Goal: Find specific page/section: Find specific page/section

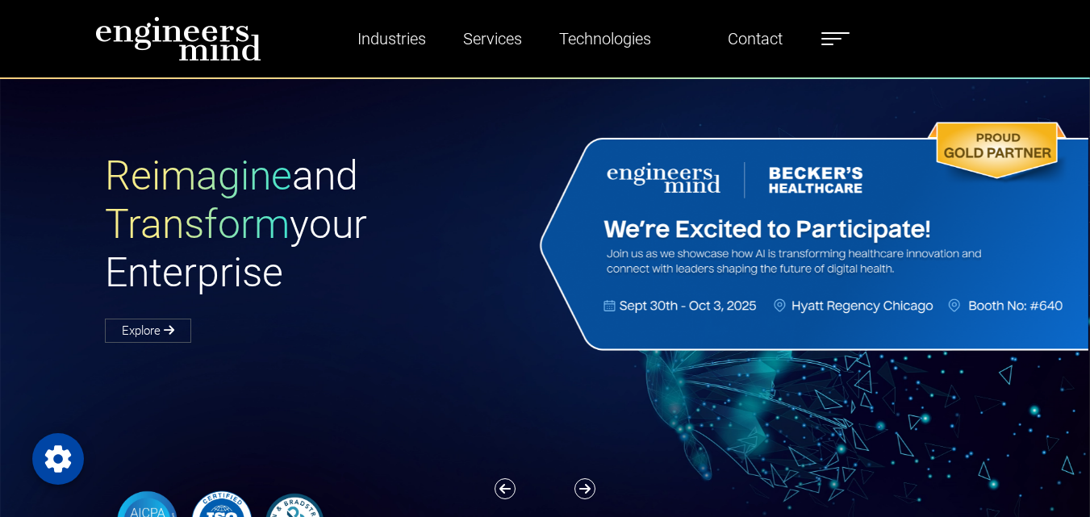
click at [828, 41] on label at bounding box center [835, 38] width 28 height 21
click at [340, 244] on h1 "Reimagine and Transform your Enterprise" at bounding box center [325, 224] width 440 height 145
click at [840, 34] on span at bounding box center [835, 33] width 28 height 2
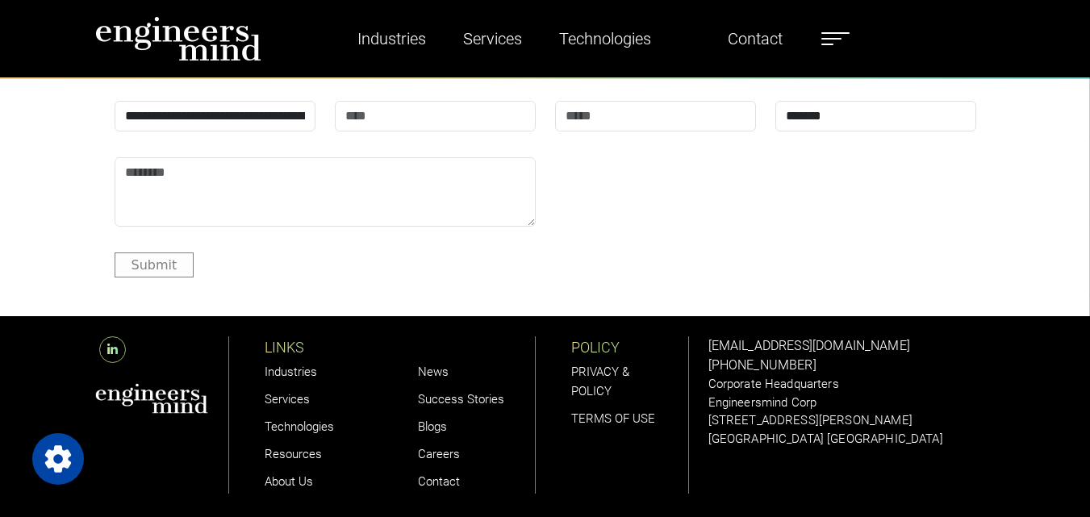
scroll to position [4901, 0]
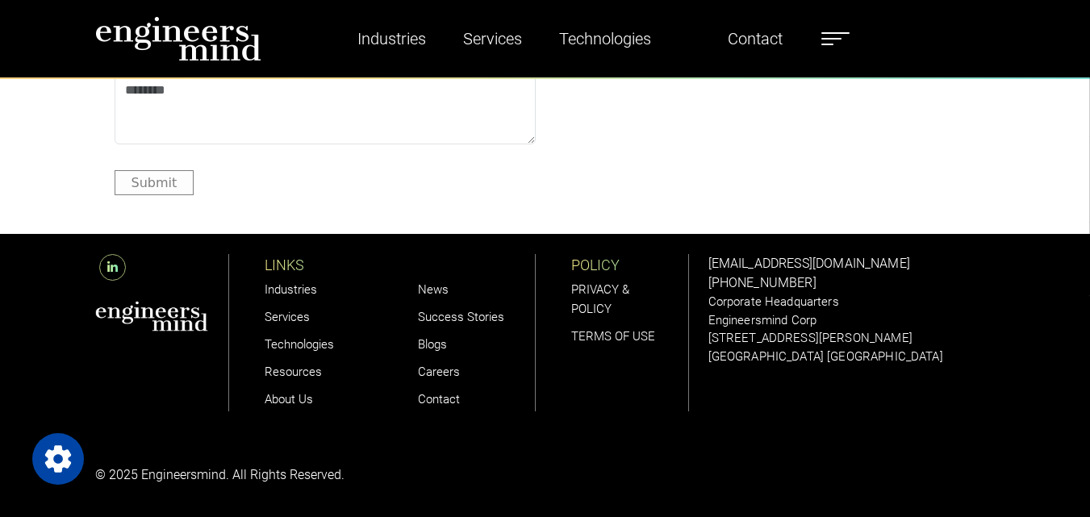
click at [436, 375] on link "Careers" at bounding box center [439, 372] width 42 height 15
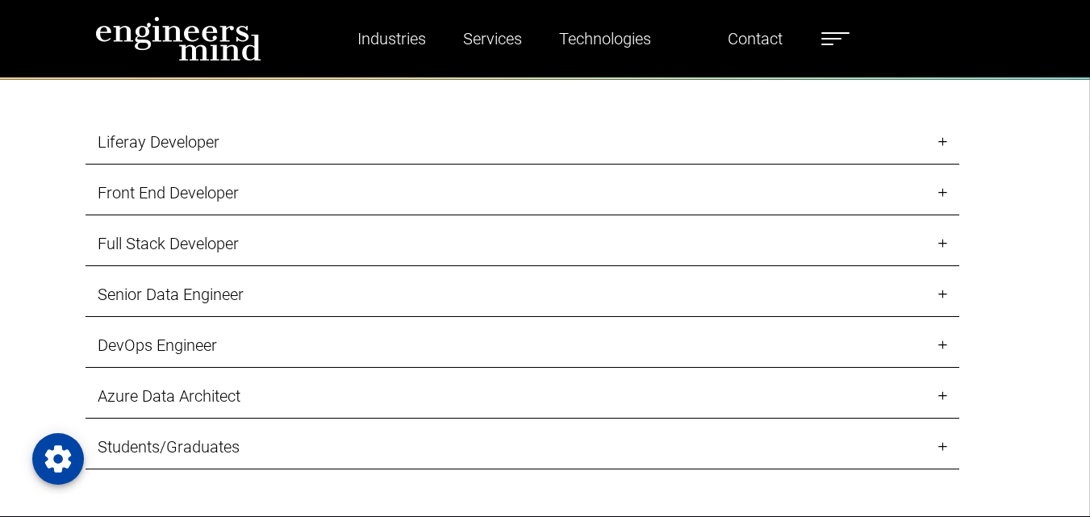
scroll to position [1614, 0]
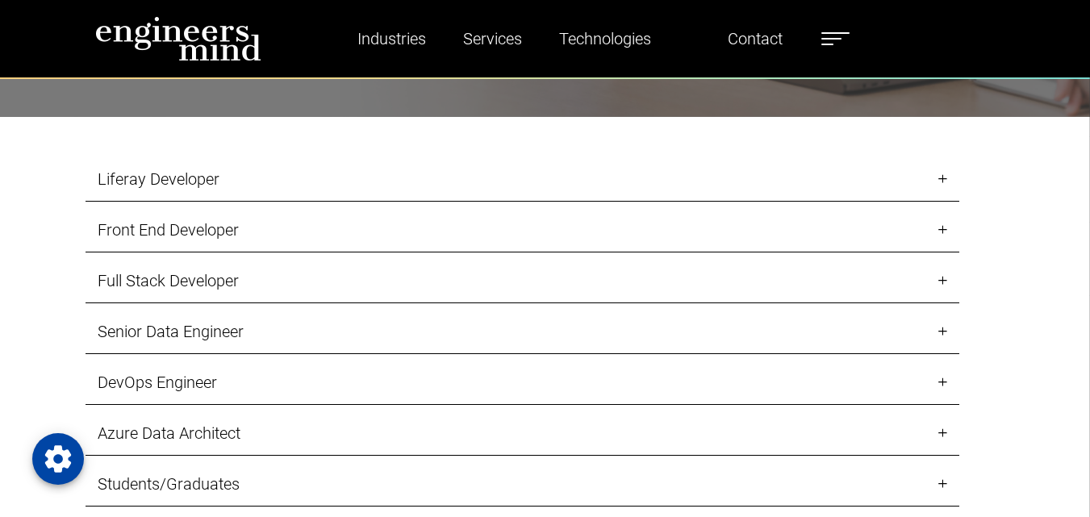
click at [228, 186] on link "Liferay Developer" at bounding box center [523, 179] width 874 height 44
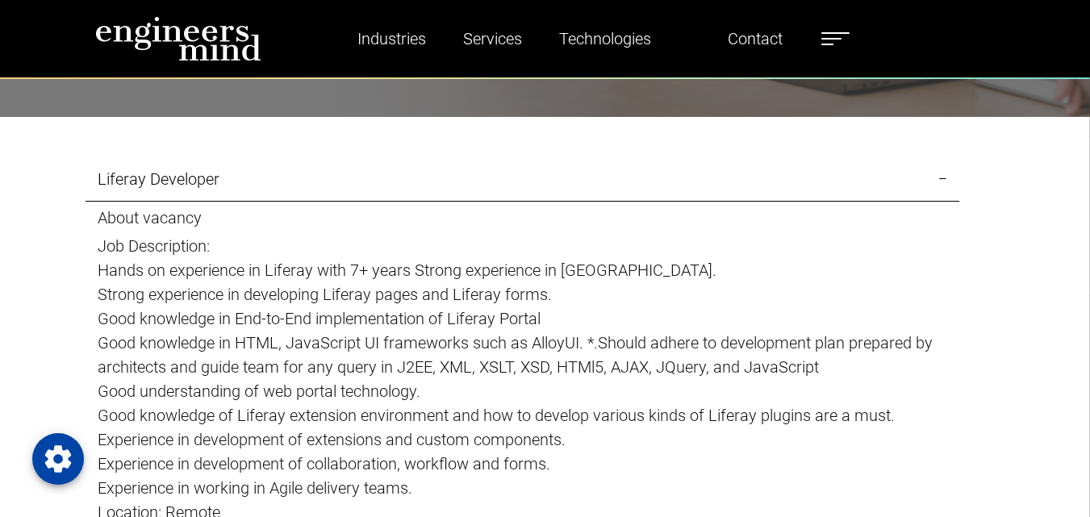
click at [228, 186] on link "Liferay Developer" at bounding box center [523, 179] width 874 height 44
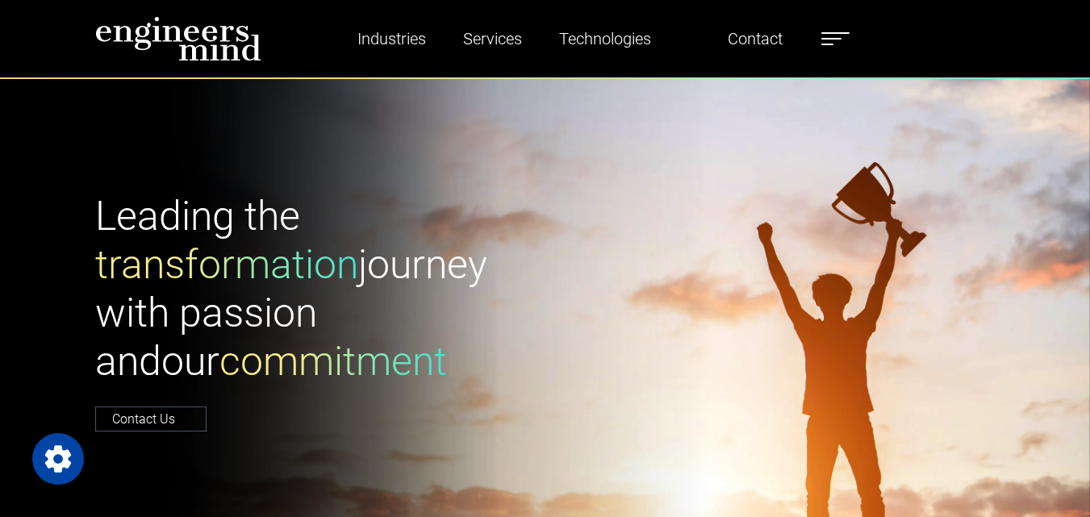
scroll to position [0, 0]
